Goal: Task Accomplishment & Management: Manage account settings

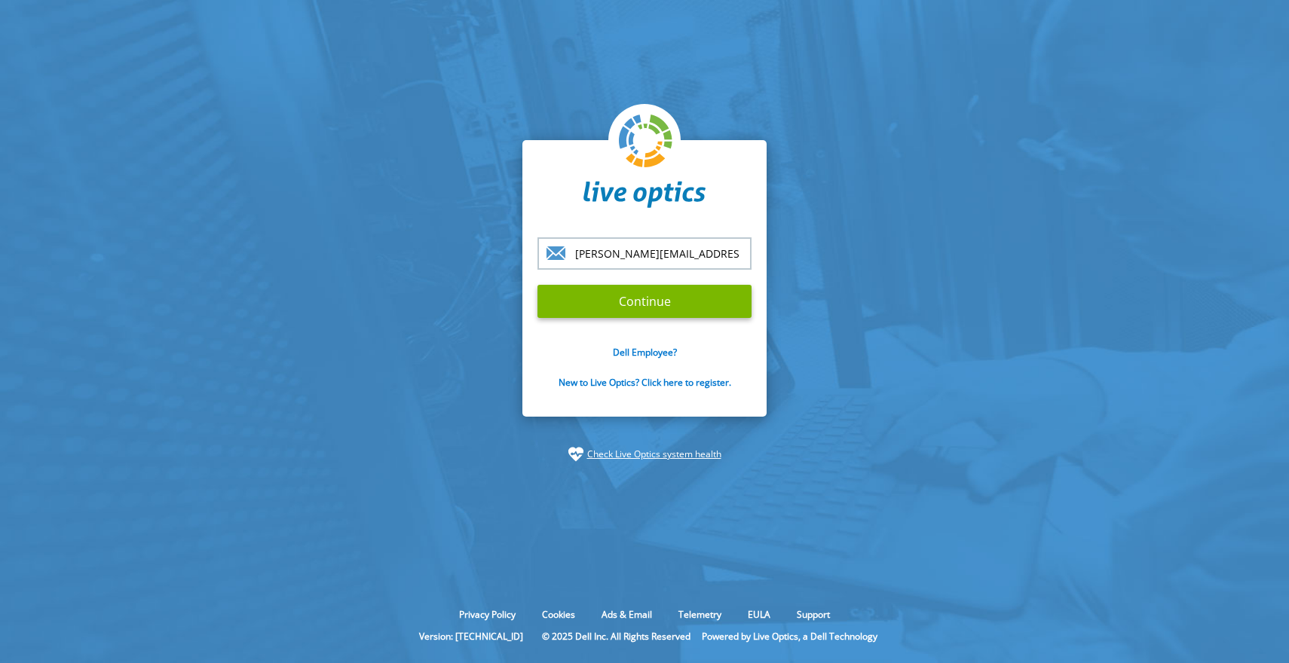
type input "[PERSON_NAME][EMAIL_ADDRESS][PERSON_NAME][DOMAIN_NAME]"
click at [538, 285] on input "Continue" at bounding box center [645, 301] width 214 height 33
click at [654, 300] on input "Continue" at bounding box center [645, 301] width 214 height 33
click at [633, 305] on input "Continue" at bounding box center [645, 301] width 214 height 33
click at [666, 296] on input "Continue" at bounding box center [645, 301] width 214 height 33
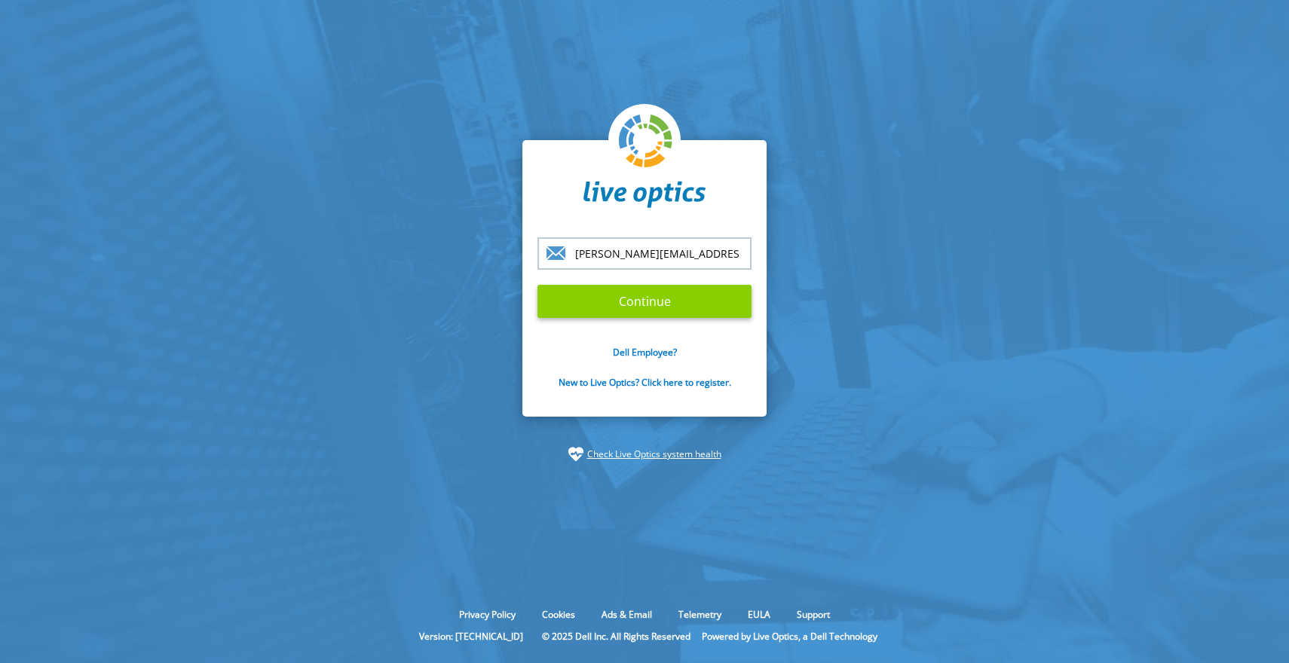
click at [666, 293] on input "Continue" at bounding box center [645, 301] width 214 height 33
click at [538, 285] on input "Continue" at bounding box center [645, 301] width 214 height 33
click at [608, 305] on input "Continue" at bounding box center [645, 301] width 214 height 33
click at [610, 305] on input "Continue" at bounding box center [645, 301] width 214 height 33
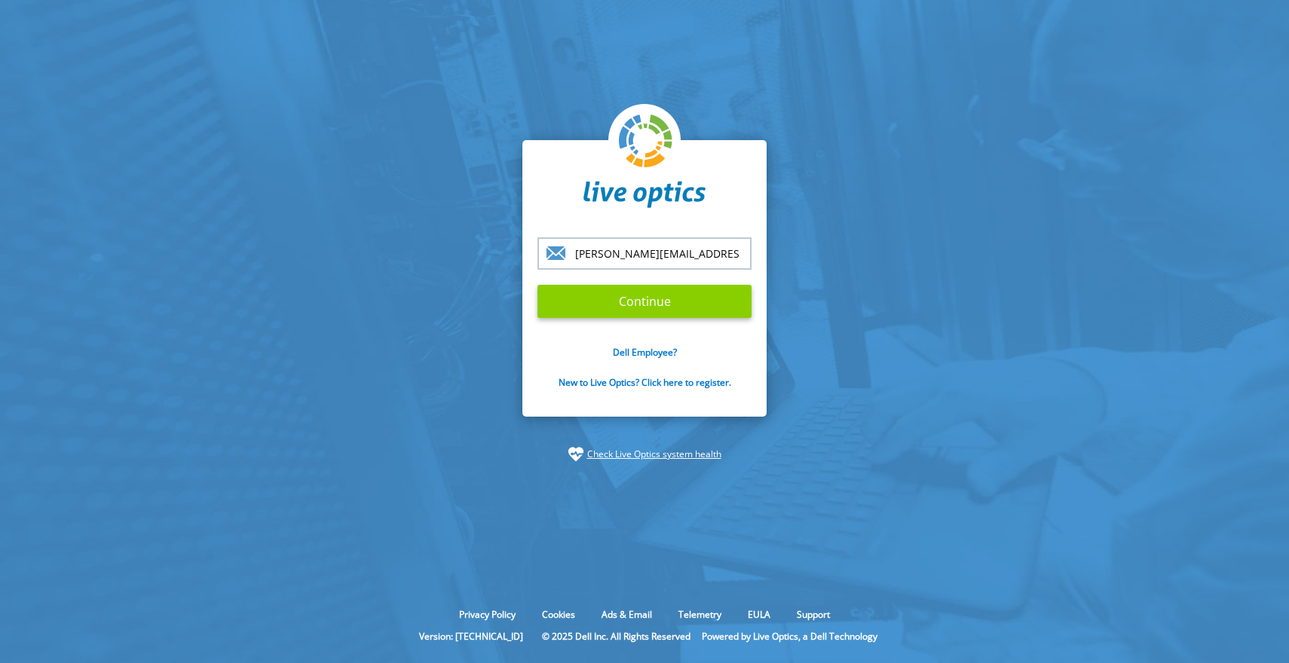
click at [653, 290] on input "Continue" at bounding box center [645, 301] width 214 height 33
